Goal: Check status: Check status

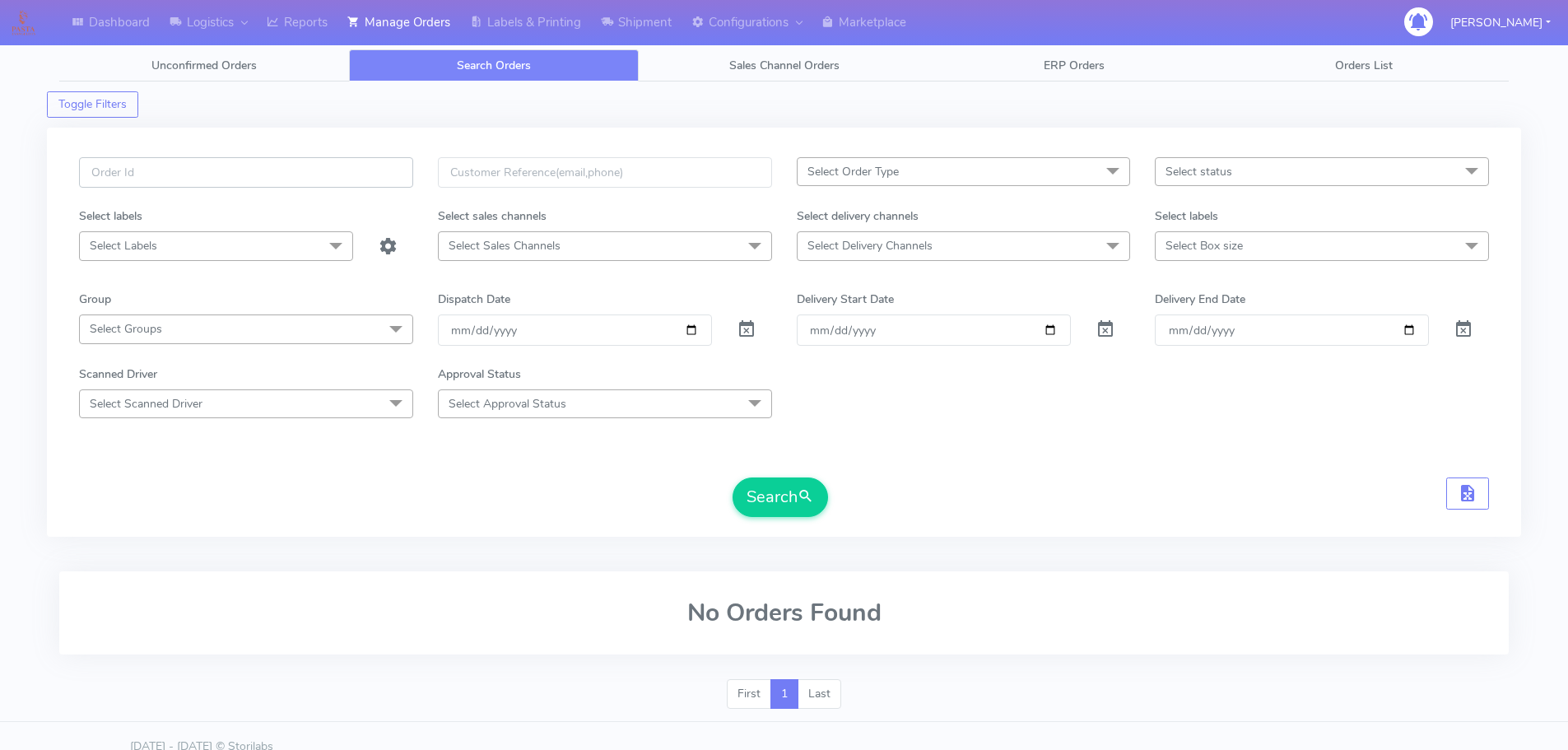
click at [320, 188] on input "text" at bounding box center [246, 172] width 334 height 31
paste input "536017"
click at [733, 478] on button "Search" at bounding box center [780, 497] width 95 height 40
click at [347, 182] on input "536017" at bounding box center [246, 172] width 334 height 31
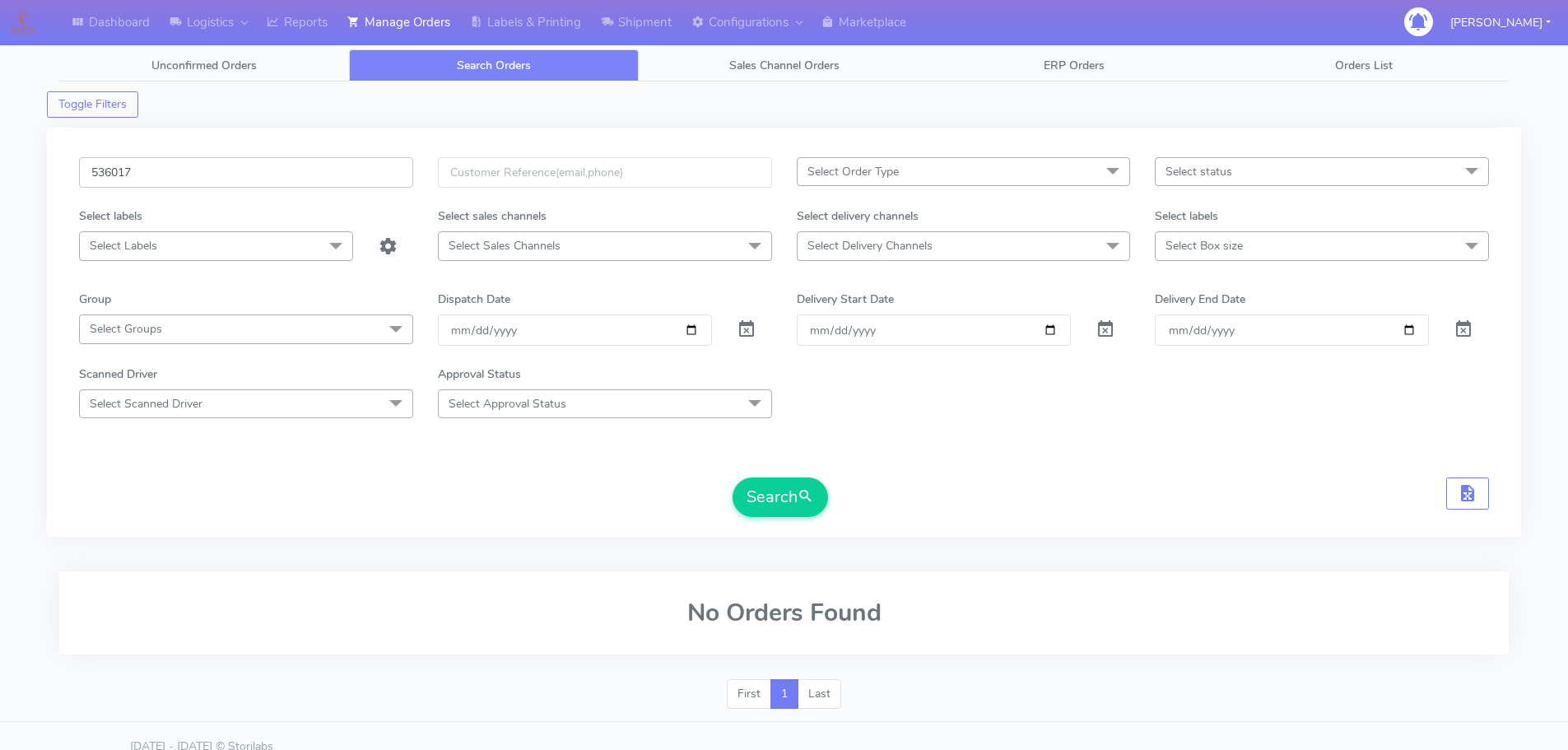
click at [347, 182] on input "536017" at bounding box center [246, 172] width 334 height 31
paste input "1625650"
type input "1625650"
click at [733, 478] on button "Search" at bounding box center [780, 497] width 95 height 40
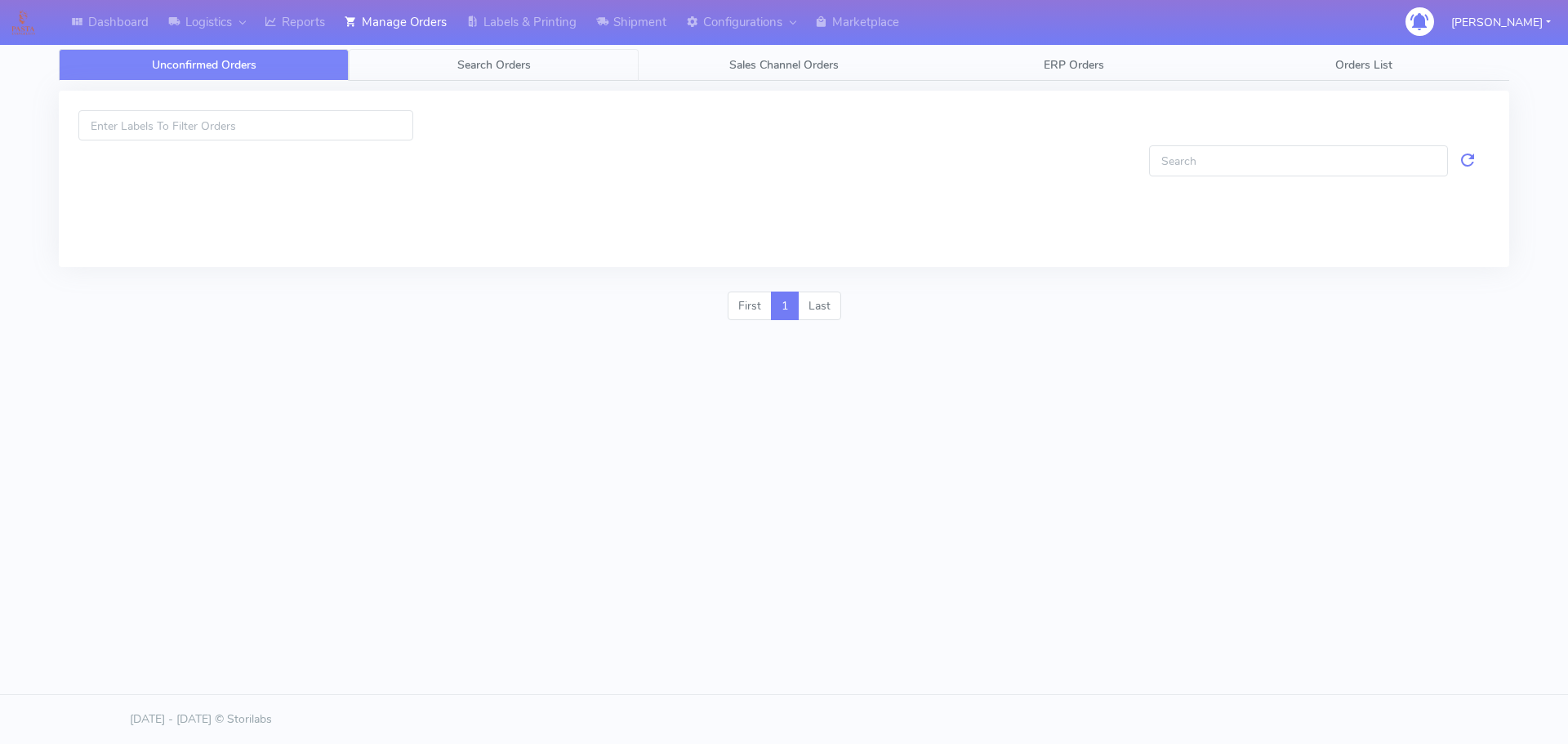
click at [497, 80] on link "Search Orders" at bounding box center [494, 65] width 290 height 31
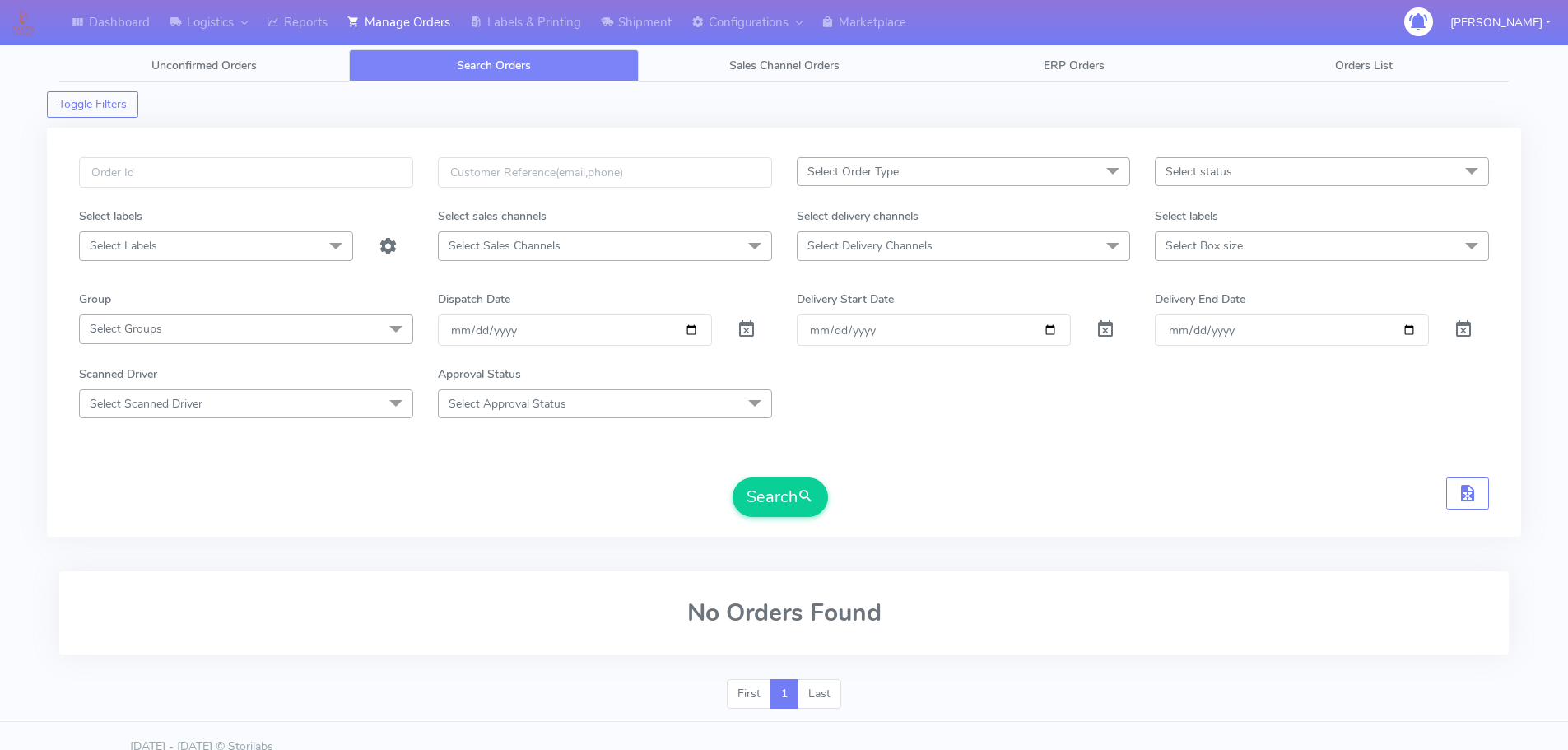
click at [743, 328] on span at bounding box center [746, 333] width 19 height 16
click at [324, 165] on input "text" at bounding box center [246, 172] width 334 height 31
paste input "1625650"
click at [733, 478] on button "Search" at bounding box center [780, 497] width 95 height 40
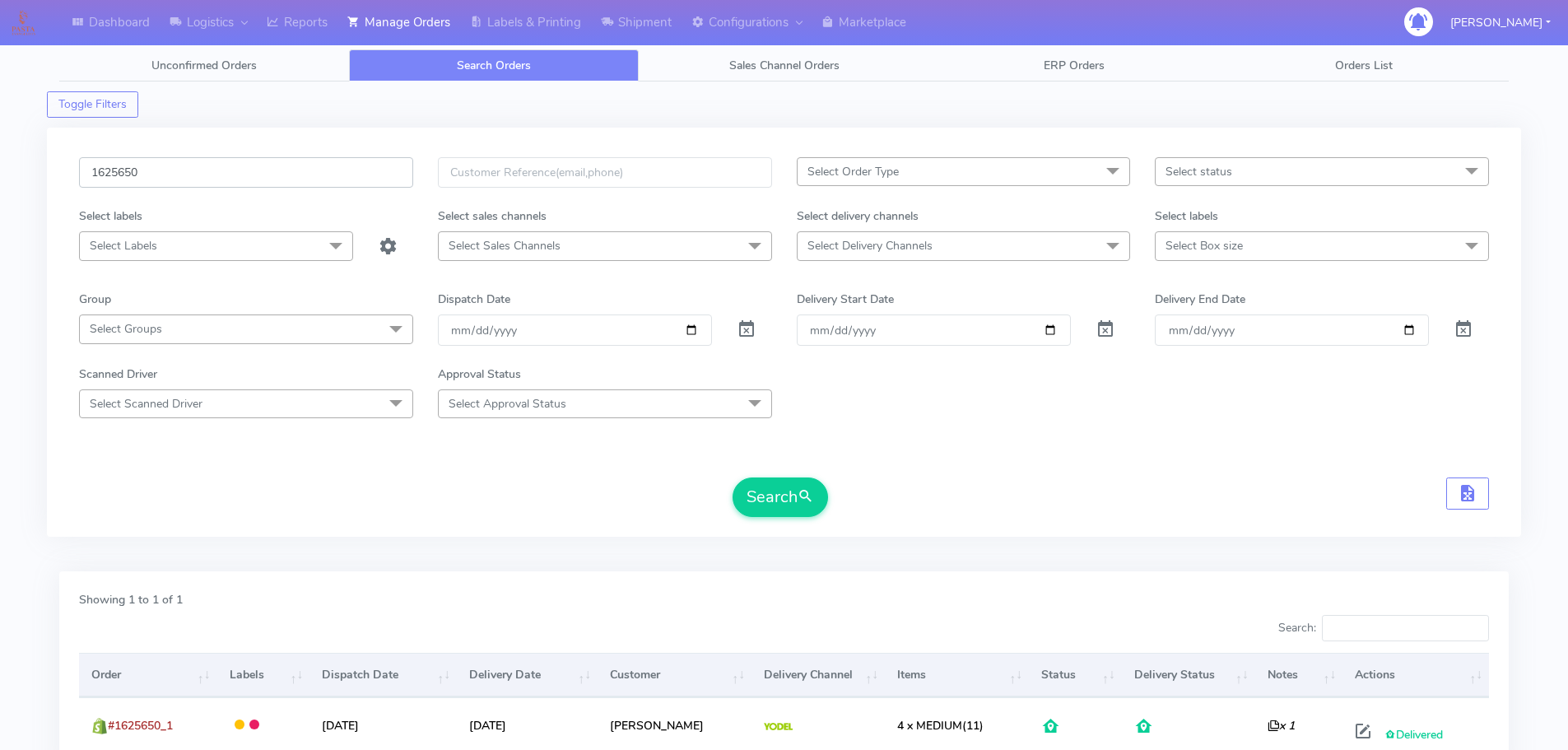
click at [351, 167] on input "1625650" at bounding box center [246, 172] width 334 height 31
paste input "6499"
type input "1626499"
click at [733, 478] on button "Search" at bounding box center [780, 497] width 95 height 40
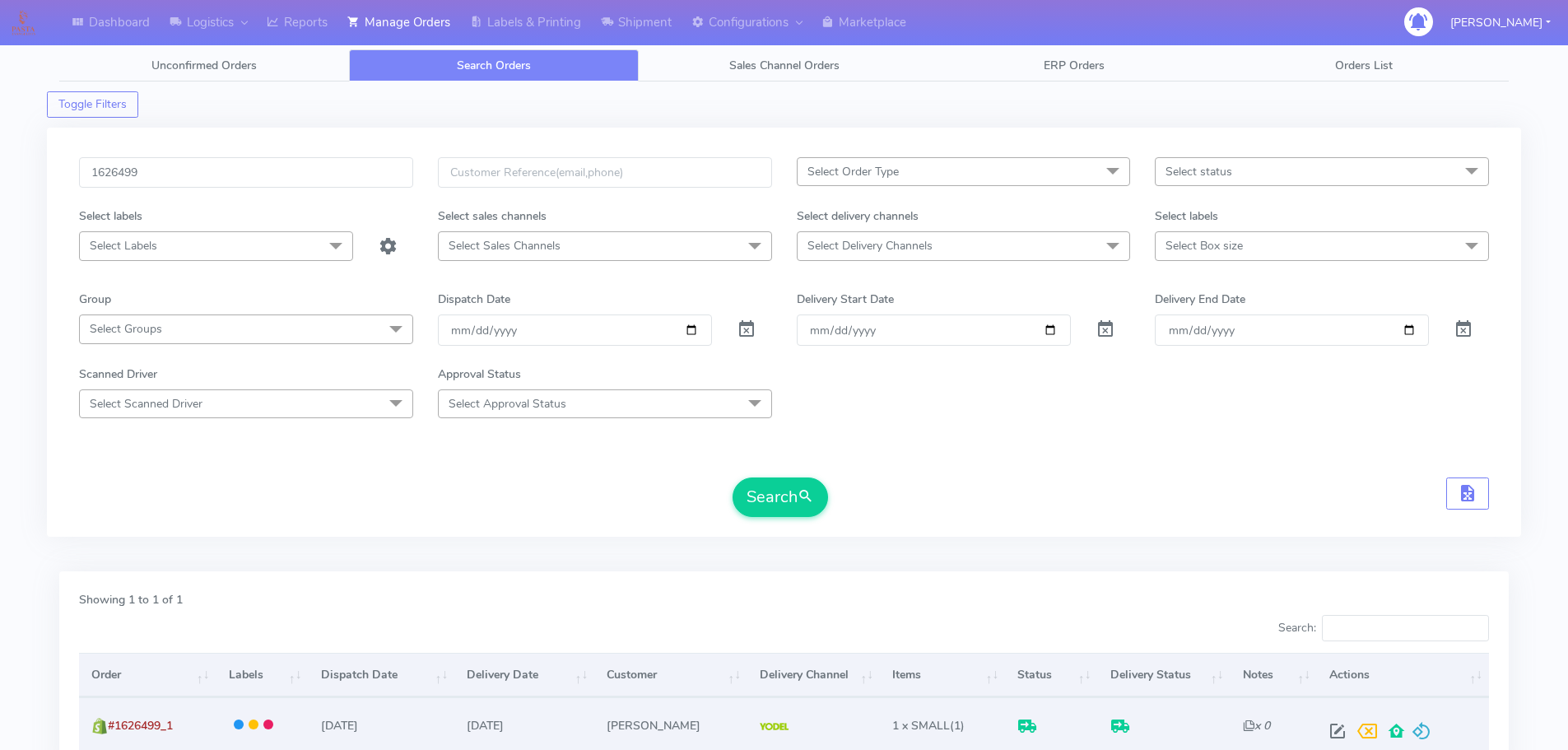
click at [1335, 727] on span at bounding box center [1338, 735] width 30 height 16
select select "5"
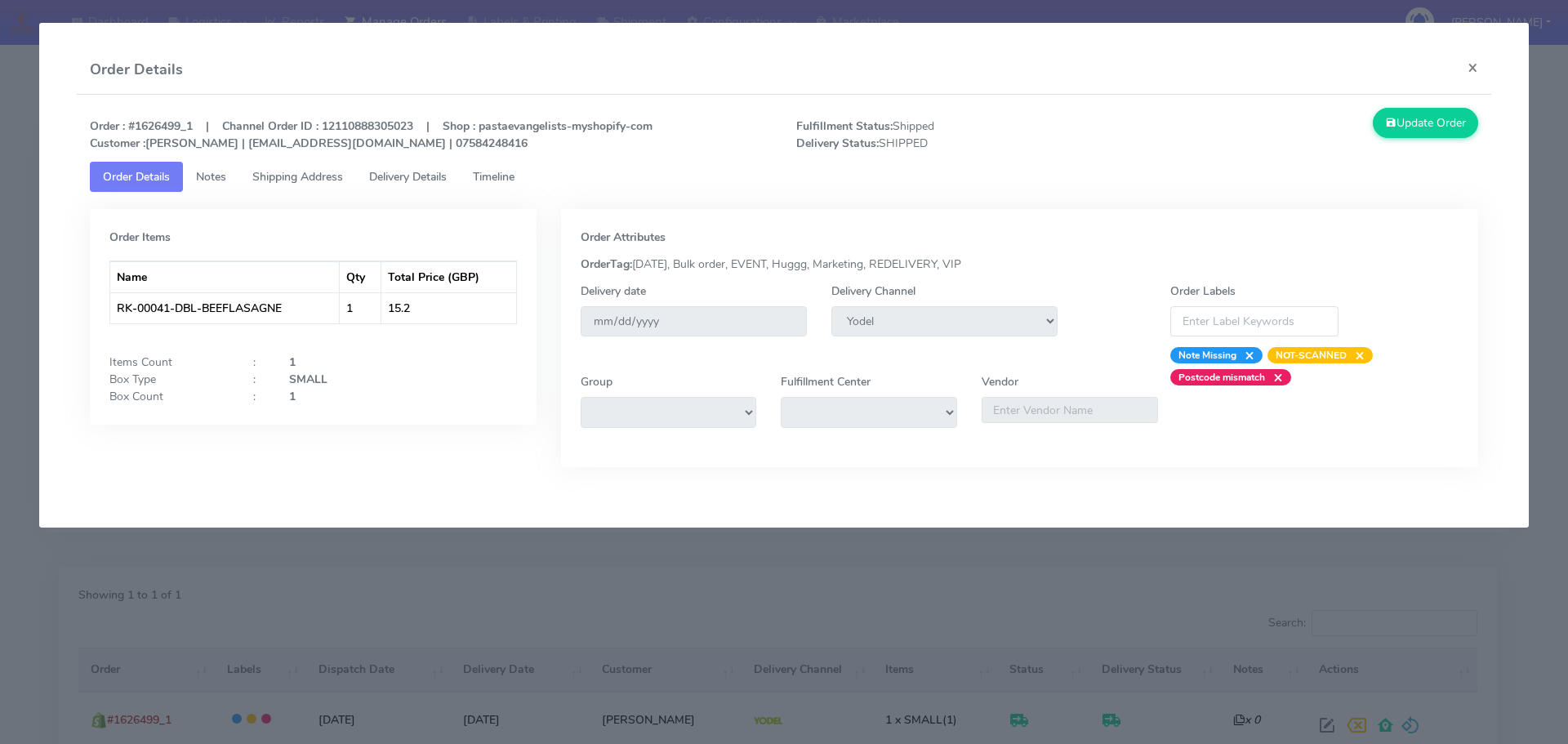
click at [447, 185] on link "Delivery Details" at bounding box center [407, 177] width 104 height 31
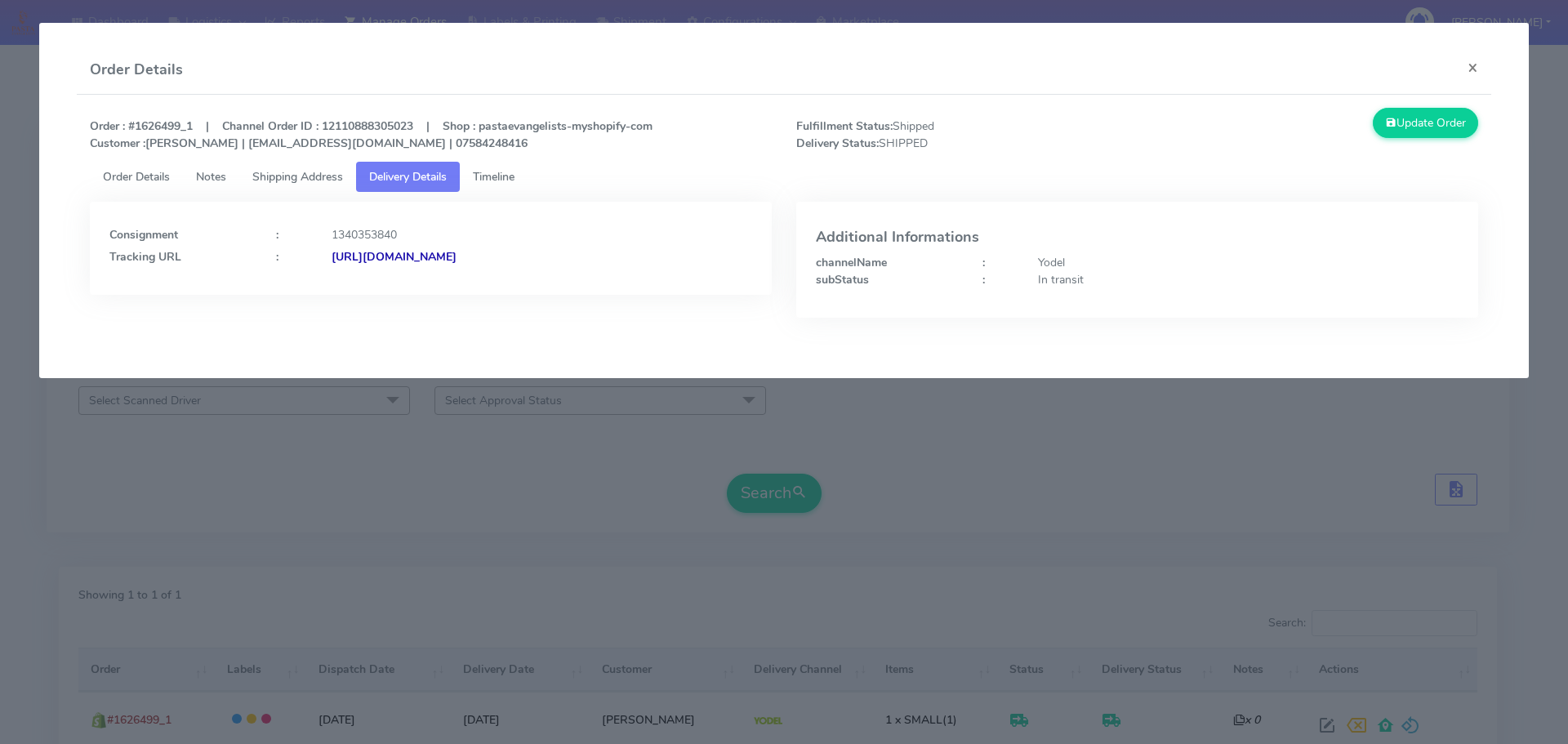
drag, startPoint x: 697, startPoint y: 282, endPoint x: 336, endPoint y: 296, distance: 361.3
click at [336, 296] on div "Consignment : 1340353840 Tracking URL : [URL][DOMAIN_NAME]" at bounding box center [431, 272] width 706 height 141
drag, startPoint x: 413, startPoint y: 282, endPoint x: 293, endPoint y: 285, distance: 120.0
click at [293, 285] on div "Consignment : 1340353840 Tracking URL : [URL][DOMAIN_NAME]" at bounding box center [431, 248] width 682 height 94
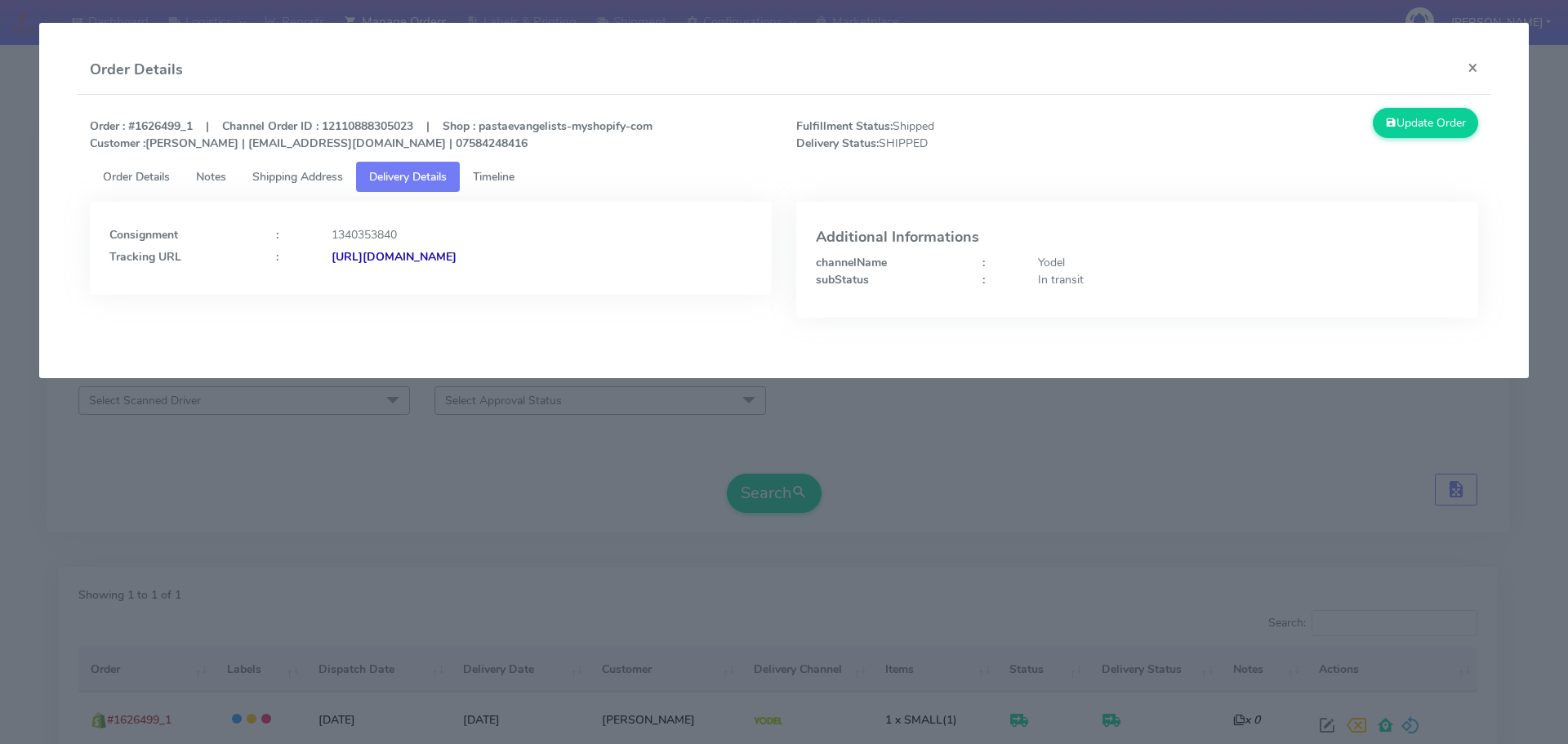
copy div "[URL][DOMAIN_NAME]"
click at [696, 406] on modal-container "Order Details × Order : #1626499_1 | Channel Order ID : 12110888305023 | Shop :…" at bounding box center [784, 372] width 1568 height 744
